Goal: Check status: Check status

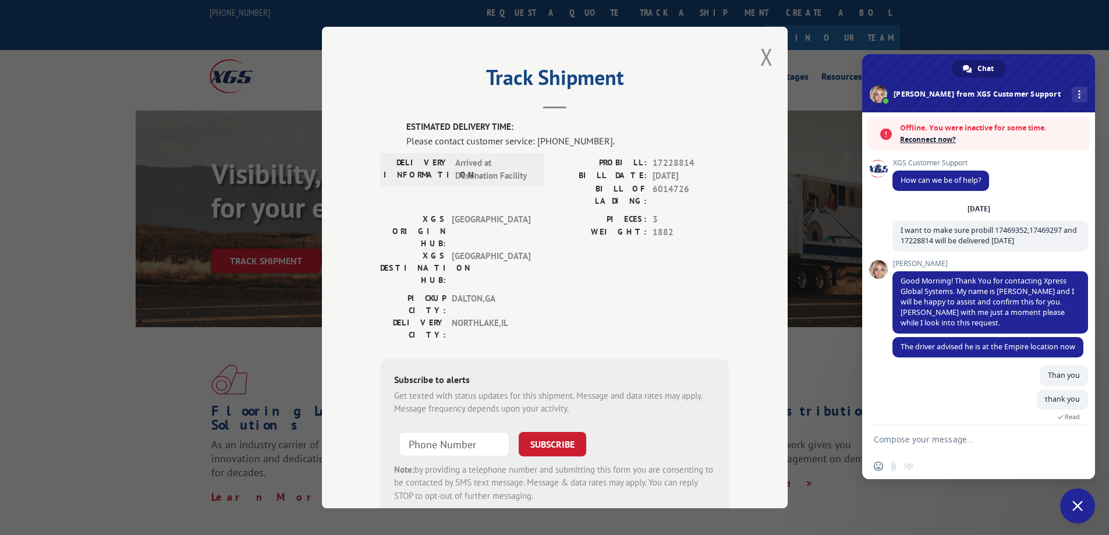
scroll to position [100, 0]
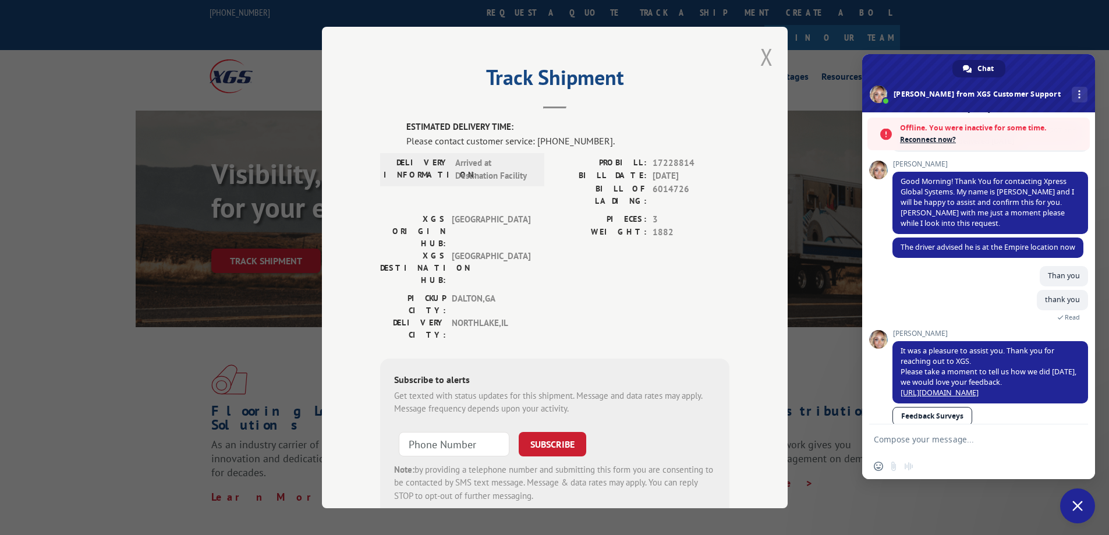
click at [762, 49] on button "Close modal" at bounding box center [766, 56] width 13 height 31
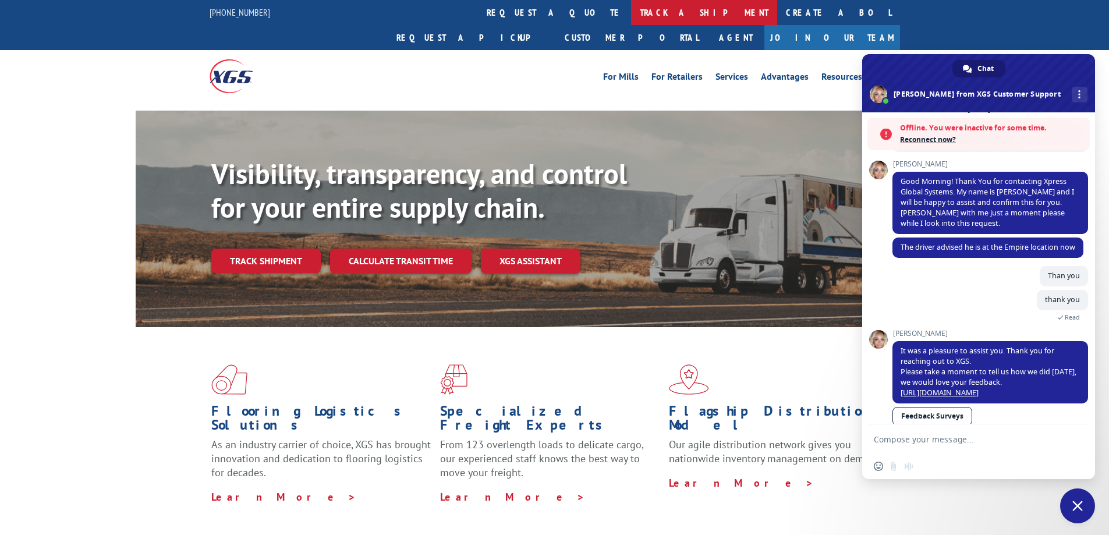
click at [631, 8] on link "track a shipment" at bounding box center [704, 12] width 146 height 25
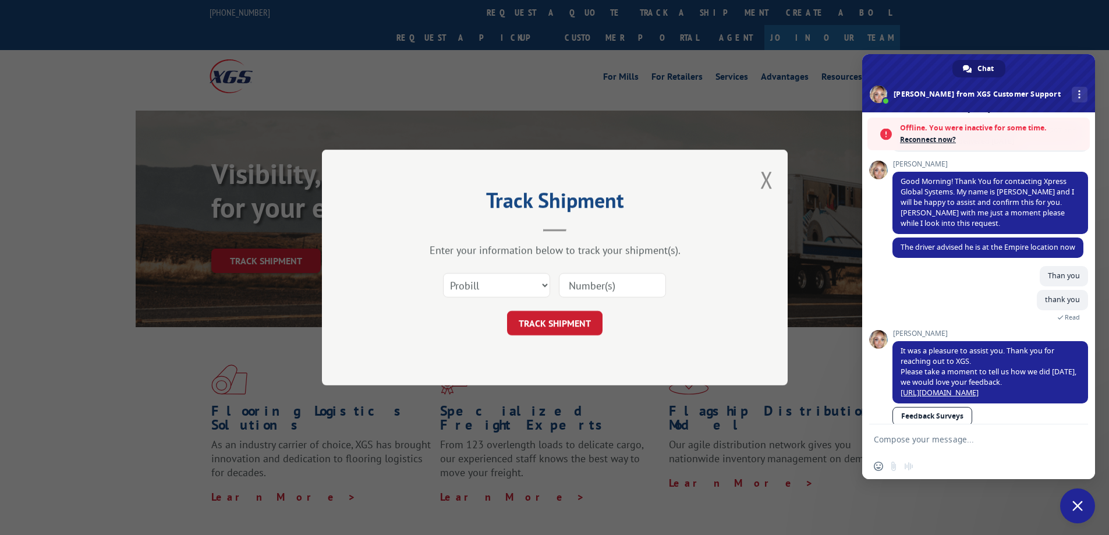
click at [607, 285] on input at bounding box center [612, 285] width 107 height 24
paste input "17228814"
type input "17228814"
click at [585, 318] on button "TRACK SHIPMENT" at bounding box center [554, 323] width 95 height 24
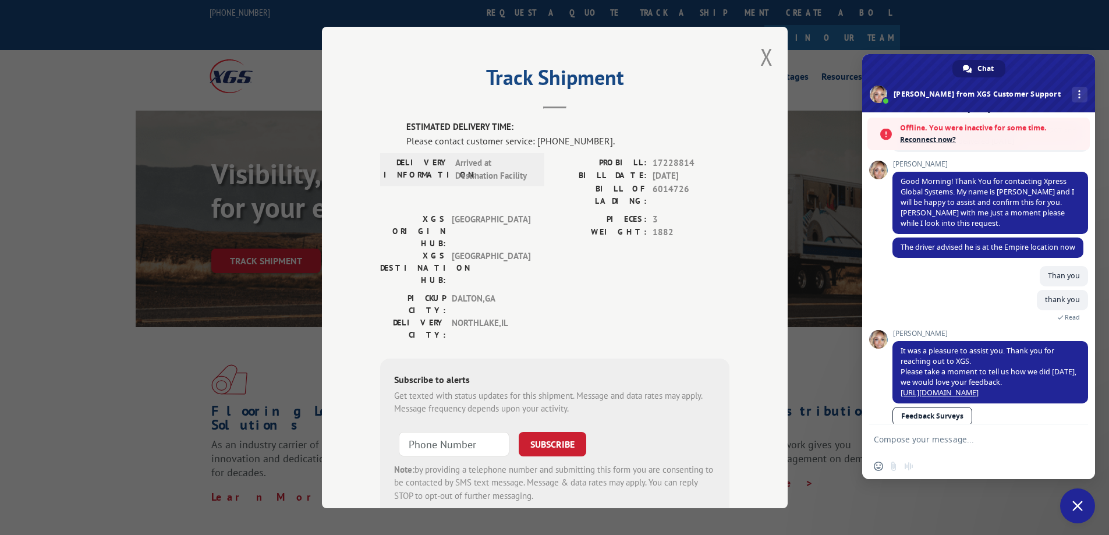
click at [1020, 445] on form at bounding box center [966, 439] width 184 height 31
click at [1018, 440] on textarea "Compose your message..." at bounding box center [966, 439] width 184 height 10
paste textarea "17228814"
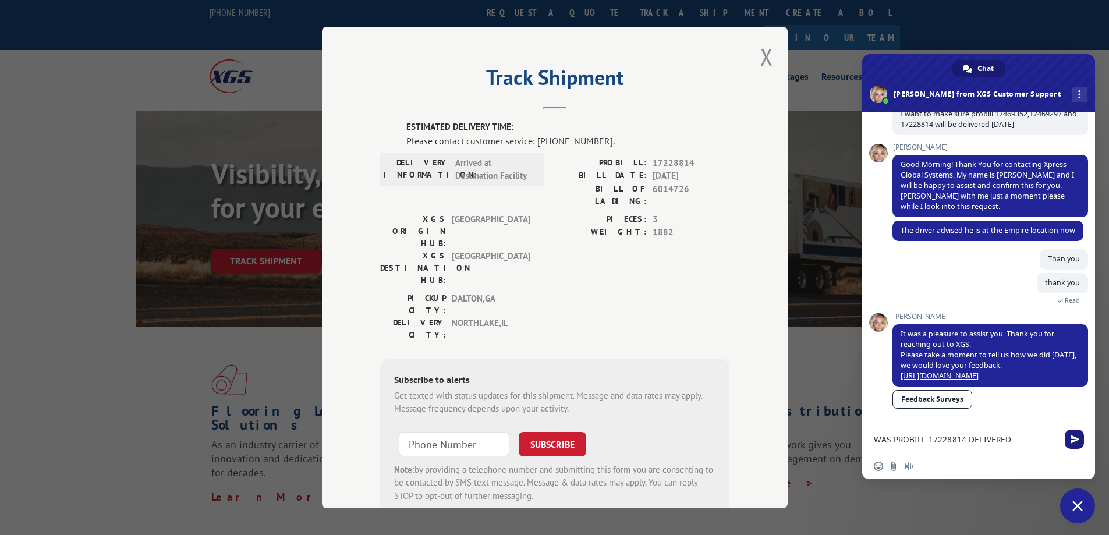
type textarea "WAS PROBILL 17228814 DELIVERED"
click at [1077, 442] on span "Send" at bounding box center [1075, 439] width 9 height 9
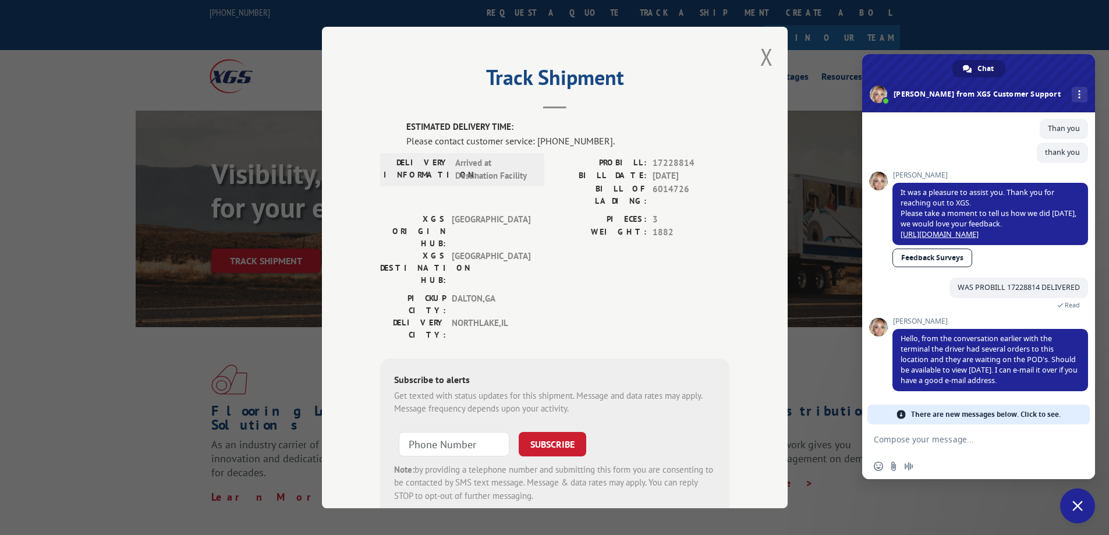
scroll to position [210, 0]
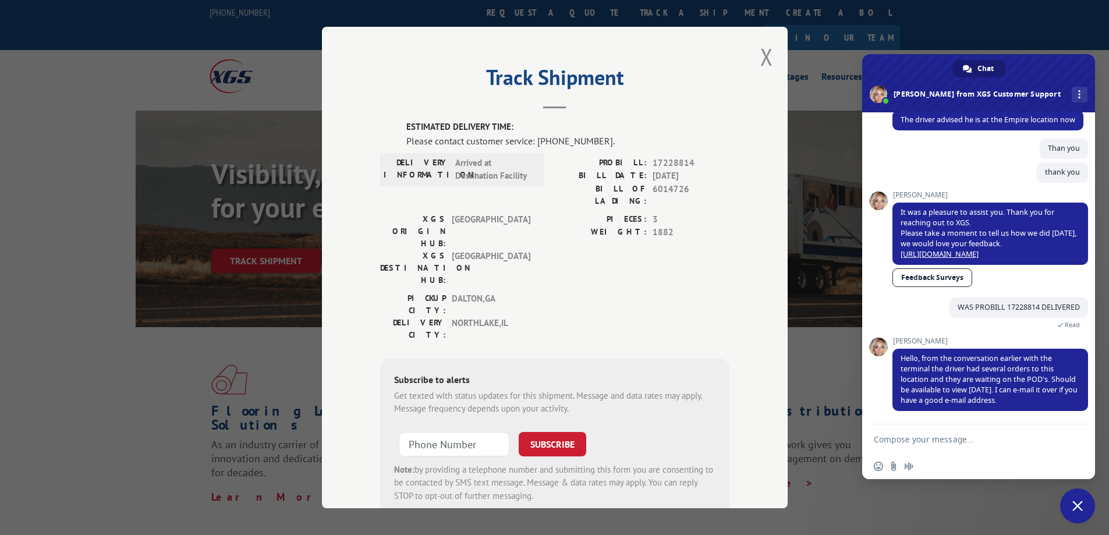
click at [998, 437] on textarea "Compose your message..." at bounding box center [966, 439] width 184 height 10
click at [942, 442] on textarea "i needed to make this delivered" at bounding box center [966, 439] width 184 height 10
click at [979, 441] on textarea "i needed to make sure this delivered" at bounding box center [966, 439] width 184 height 10
drag, startPoint x: 908, startPoint y: 435, endPoint x: 897, endPoint y: 441, distance: 12.2
click at [897, 441] on textarea "i needed to make sure this one was delivered" at bounding box center [966, 439] width 184 height 10
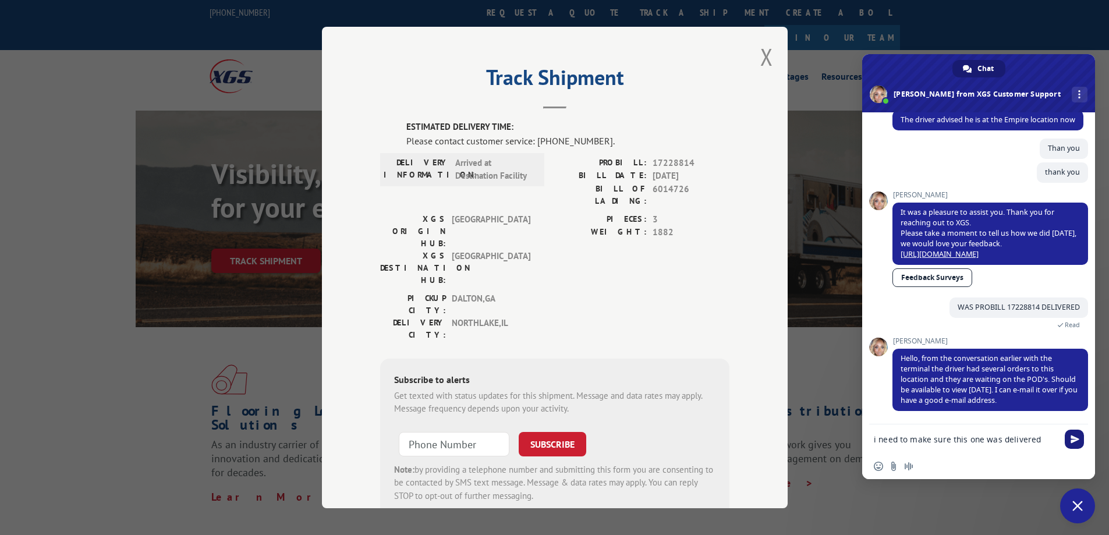
type textarea "i need to make sure this one was delivered"
click at [1074, 439] on span "Send" at bounding box center [1075, 439] width 9 height 9
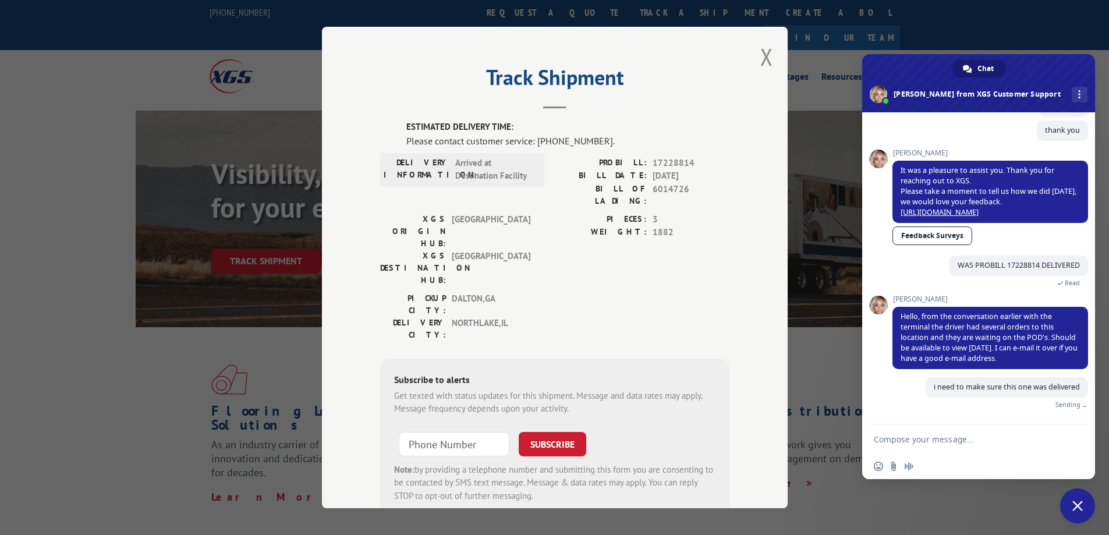
scroll to position [239, 0]
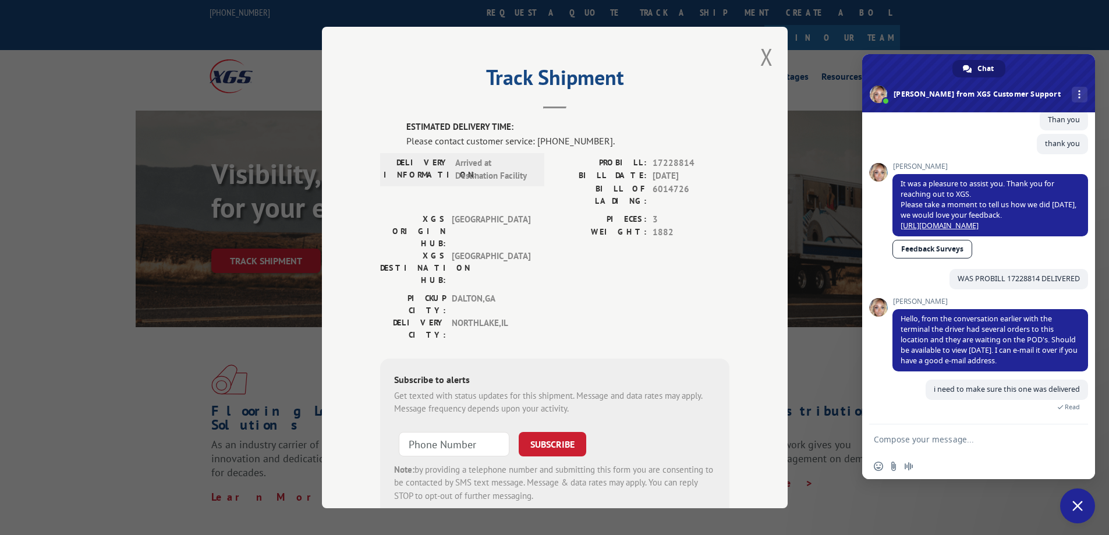
click at [983, 446] on form at bounding box center [966, 439] width 184 height 31
click at [979, 440] on textarea "Compose your message..." at bounding box center [966, 439] width 184 height 10
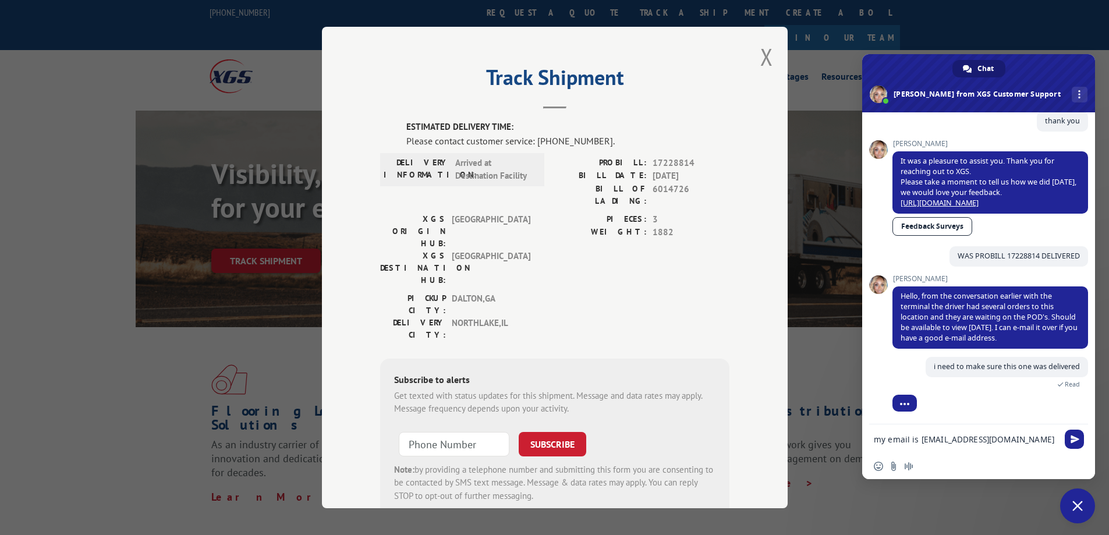
click at [932, 438] on textarea "my email is [EMAIL_ADDRESS][DOMAIN_NAME][DATE]" at bounding box center [966, 439] width 184 height 10
type textarea "my email is [EMAIL_ADDRESS][DOMAIN_NAME][DATE]"
click at [1076, 442] on span "Send" at bounding box center [1075, 439] width 9 height 9
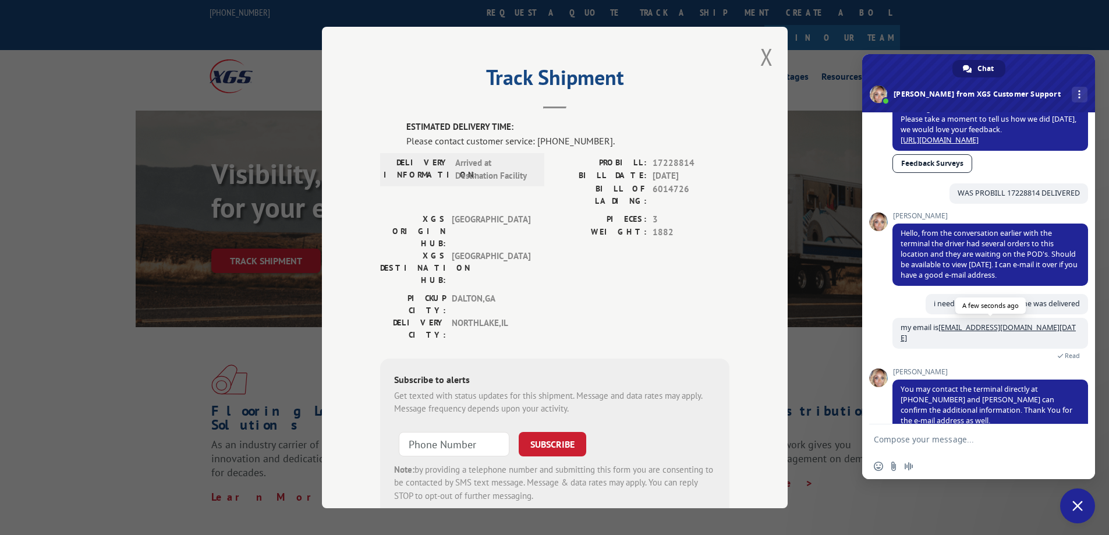
scroll to position [334, 0]
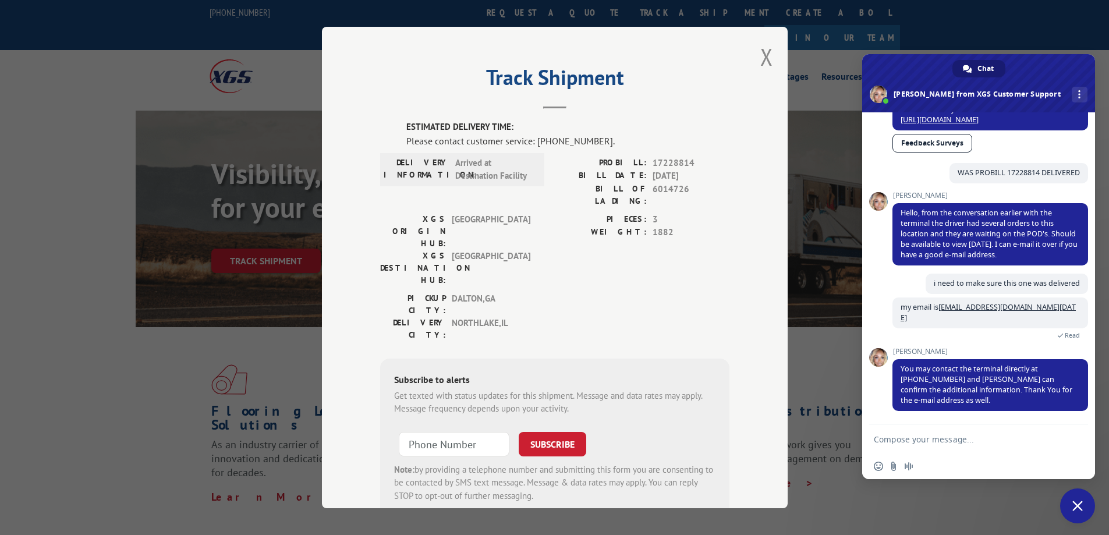
click at [1079, 500] on span "Close chat" at bounding box center [1077, 505] width 35 height 35
